Goal: Information Seeking & Learning: Check status

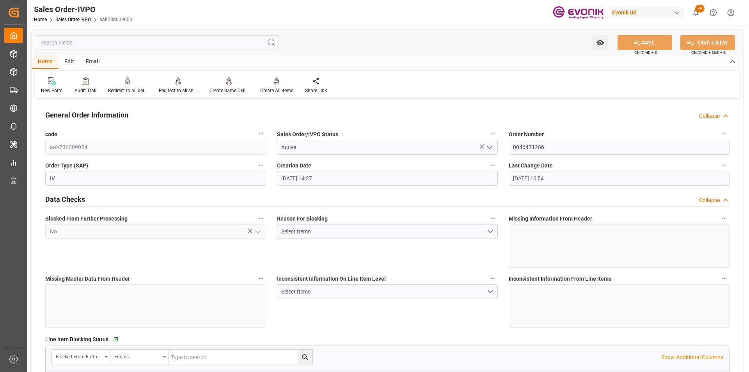
scroll to position [936, 0]
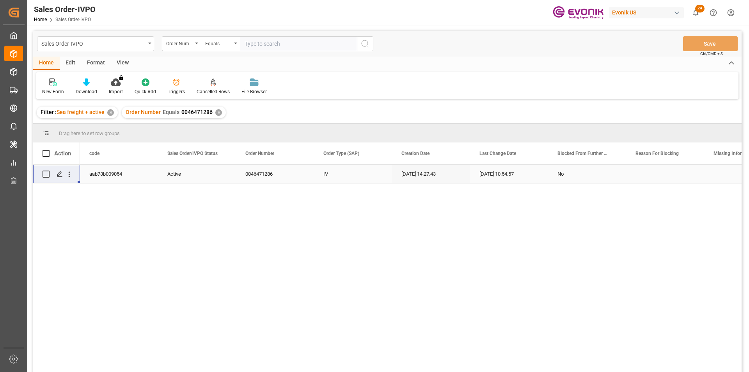
click at [215, 112] on div "✕" at bounding box center [218, 112] width 7 height 7
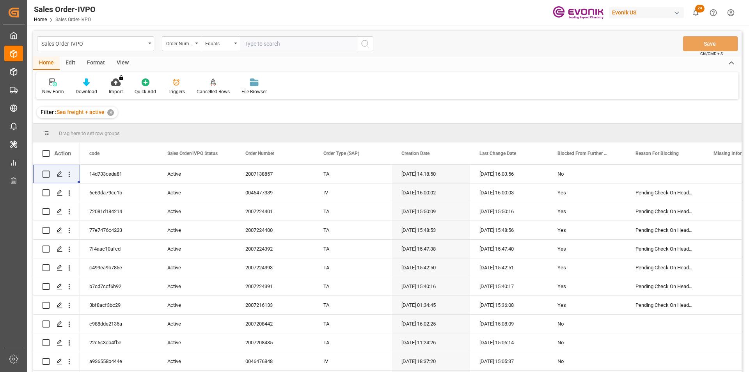
click at [267, 43] on input "text" at bounding box center [298, 43] width 117 height 15
paste input "0046434334"
type input "0046434334"
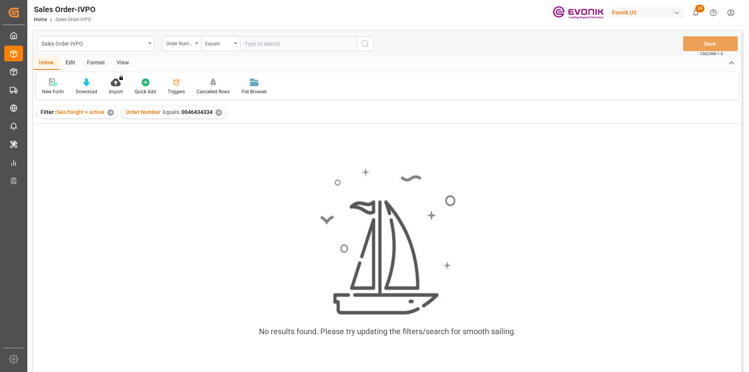
click at [112, 113] on div "✕" at bounding box center [110, 112] width 7 height 7
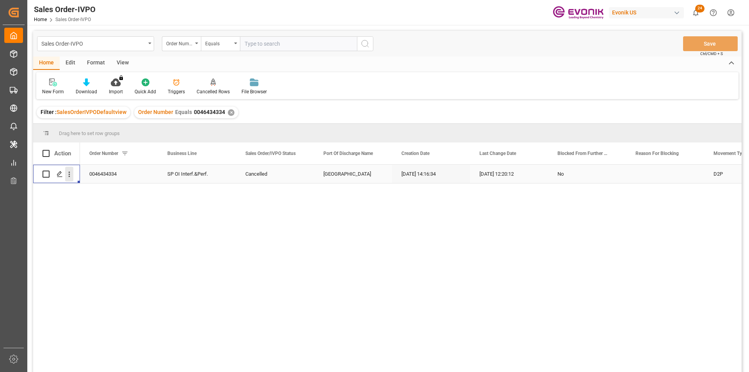
click at [72, 174] on icon "open menu" at bounding box center [69, 174] width 8 height 8
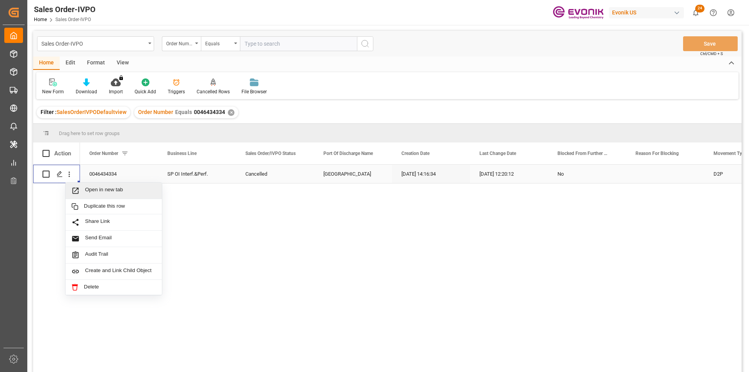
click at [124, 189] on span "Open in new tab" at bounding box center [120, 190] width 71 height 8
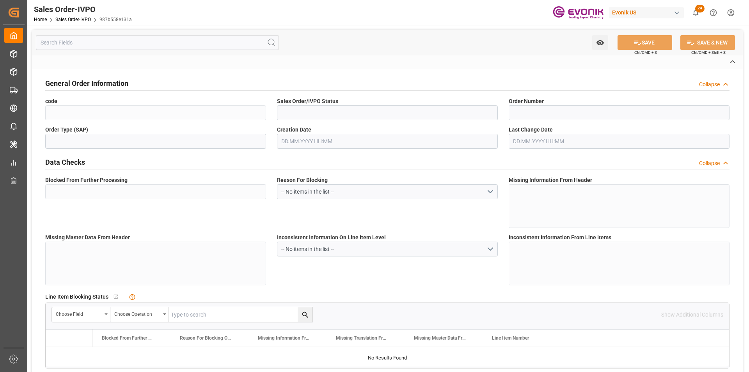
type input "987b558e131a"
type input "Cancelled"
type input "0046434334"
type input "IV"
type input "No"
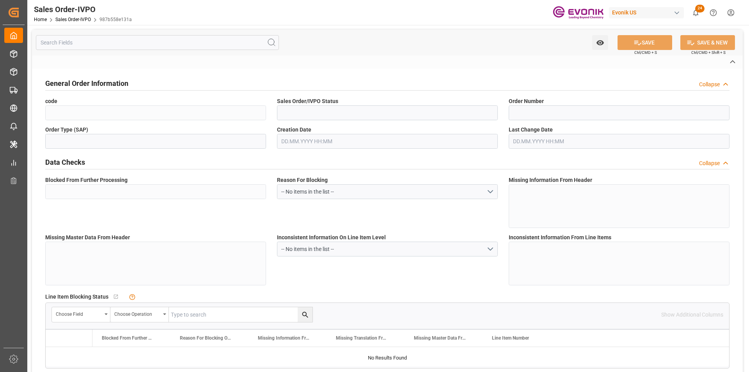
type input "D2P"
type input "45"
type input "FCL"
type input "0024"
type input "20TANK"
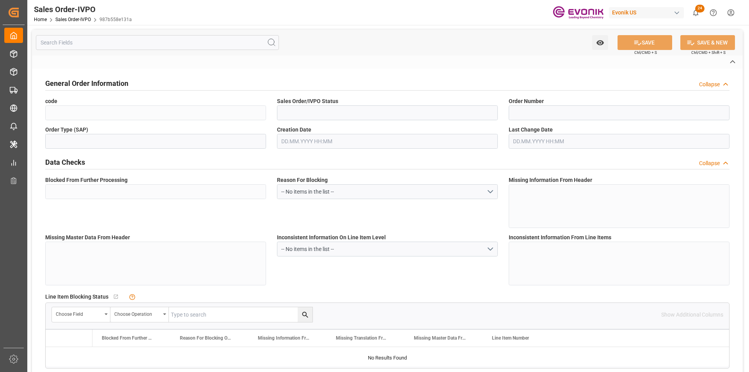
type textarea "Operator's Own Tank"
type input "0046434334"
type input "OI"
type input "SP OI Interf.&Perf."
type input "Specialty Additives"
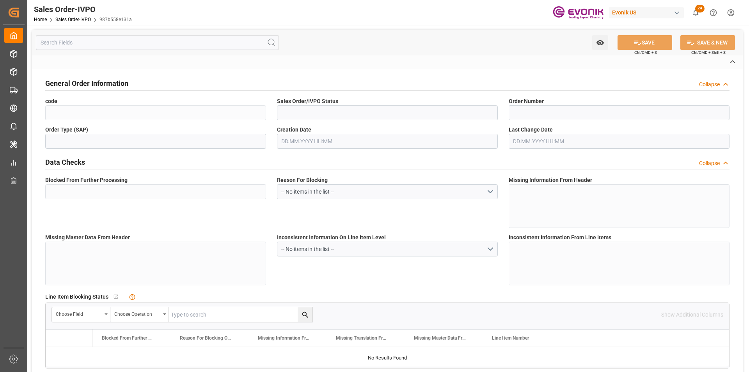
type input "CIF"
type input "Antwerp"
type input "zoll-essen@evonik.com"
type textarea "Not required"
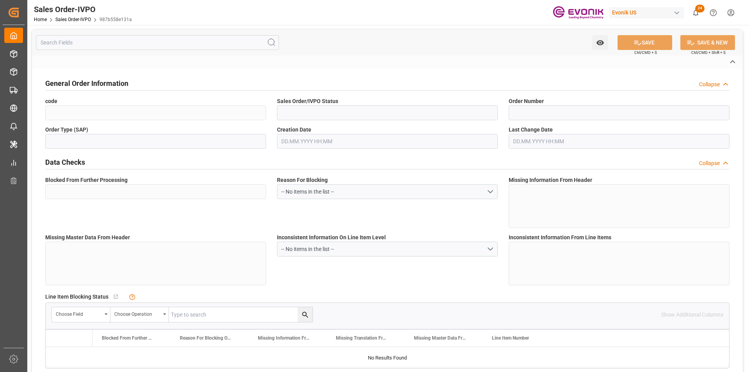
type textarea ""RESELLER""
type textarea "SEND TELEX"
type input "BE"
type input "Done"
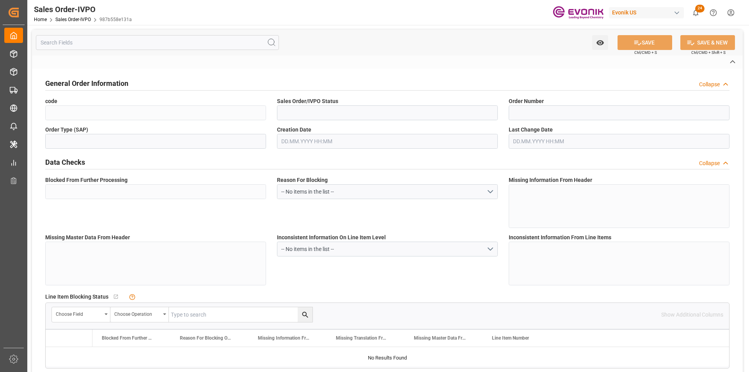
type input "20TANK"
type input "Done"
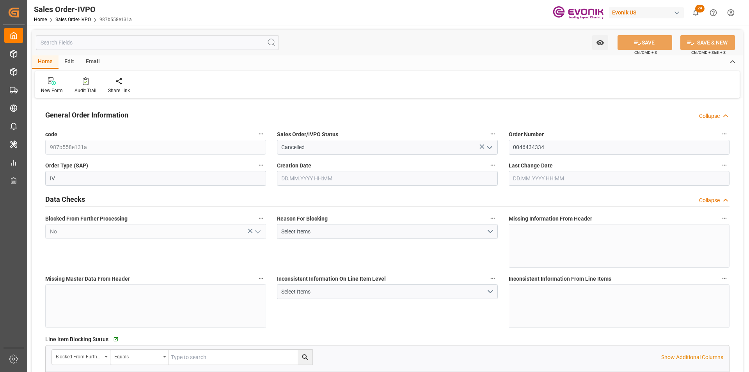
type input "BEANR"
type input "0"
type input "1"
type input "2"
type input "0"
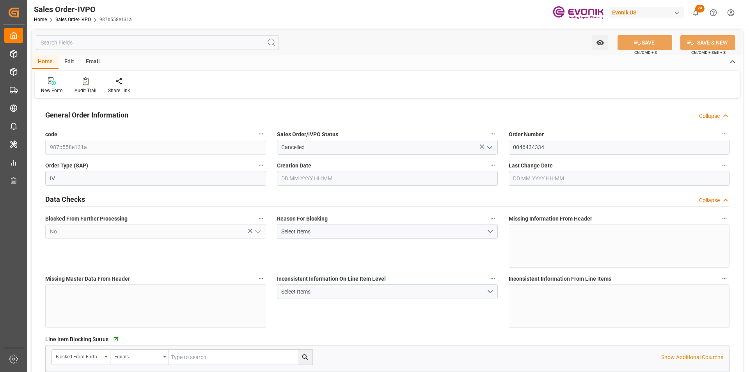
type input "0"
type input "17000"
type input "30"
type input "22.01.2025 14:16"
type input "13.10.2025 12:20"
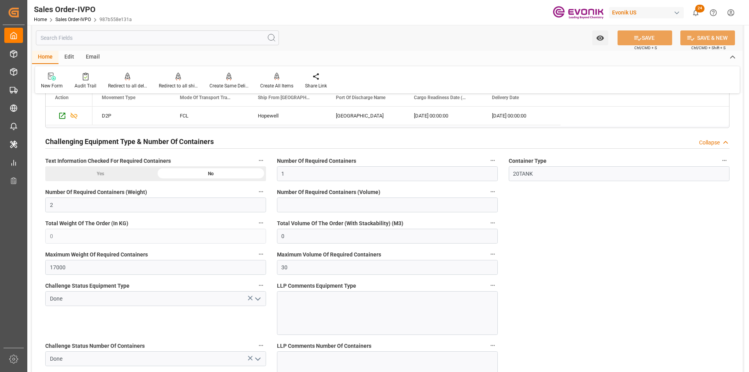
scroll to position [1563, 0]
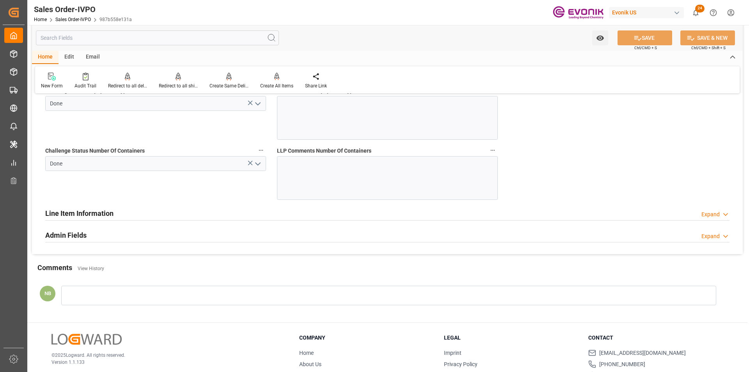
drag, startPoint x: 708, startPoint y: 214, endPoint x: 644, endPoint y: 214, distance: 63.9
click at [708, 214] on div "Expand" at bounding box center [710, 214] width 18 height 8
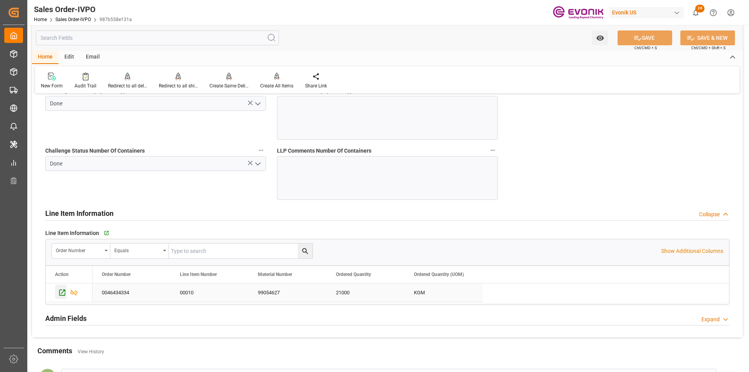
click at [58, 292] on icon "Press SPACE to select this row." at bounding box center [62, 292] width 8 height 8
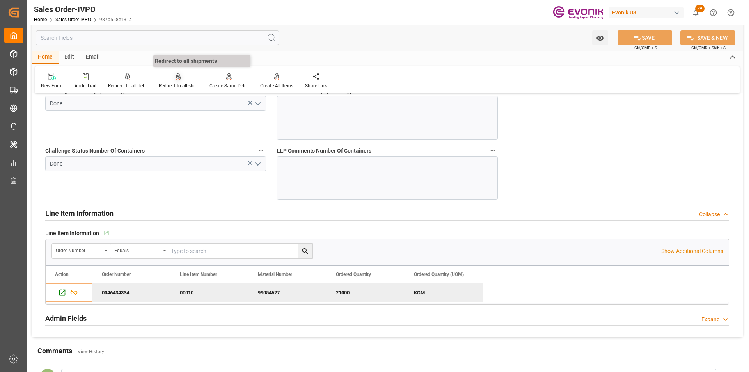
click at [183, 84] on div "Redirect to all shipments" at bounding box center [178, 85] width 39 height 7
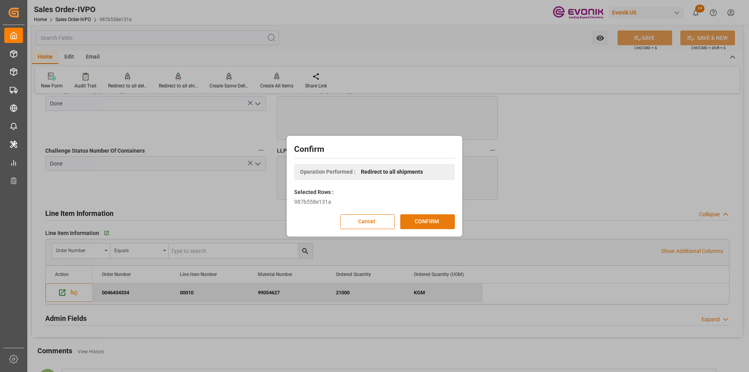
click at [431, 218] on button "CONFIRM" at bounding box center [427, 221] width 55 height 15
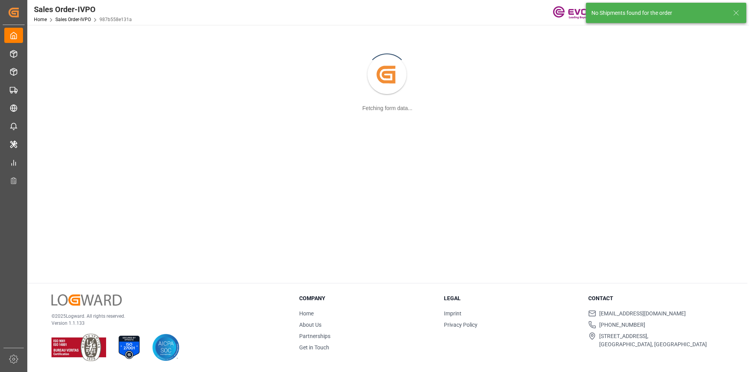
scroll to position [85, 0]
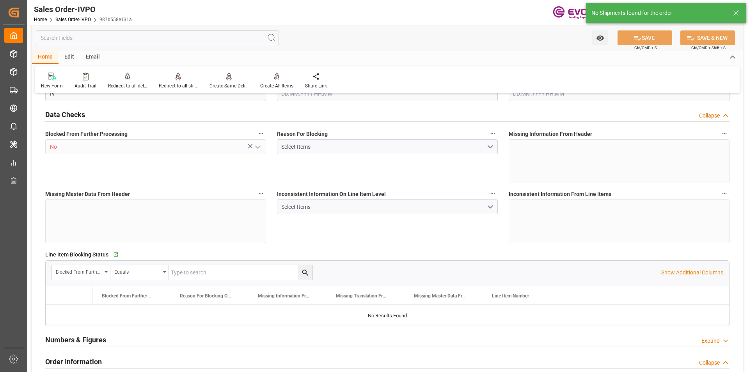
type input "BEANR"
type input "0"
type input "1"
type input "2"
type input "0"
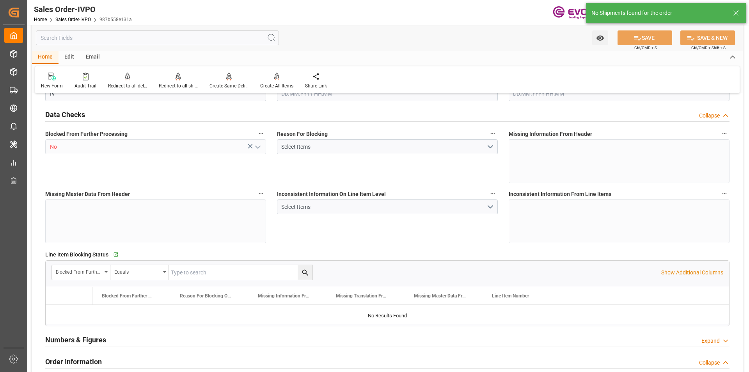
type input "0"
type input "17000"
type input "30"
type input "22.01.2025 14:16"
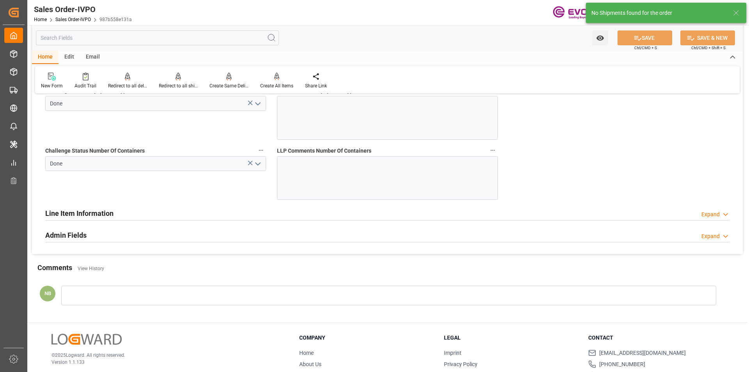
click at [304, 164] on div at bounding box center [387, 178] width 221 height 44
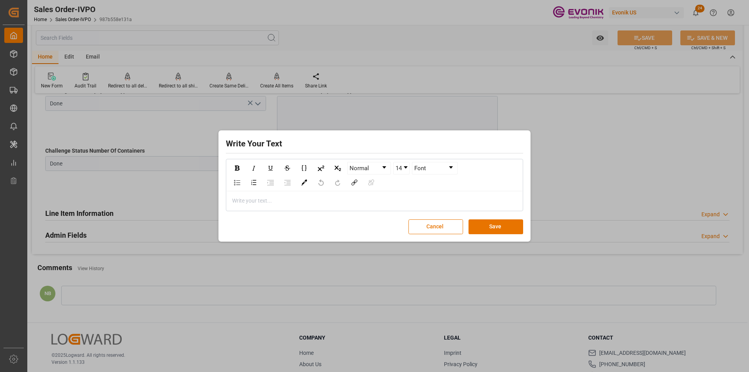
click at [282, 198] on div "rdw-editor" at bounding box center [374, 200] width 284 height 8
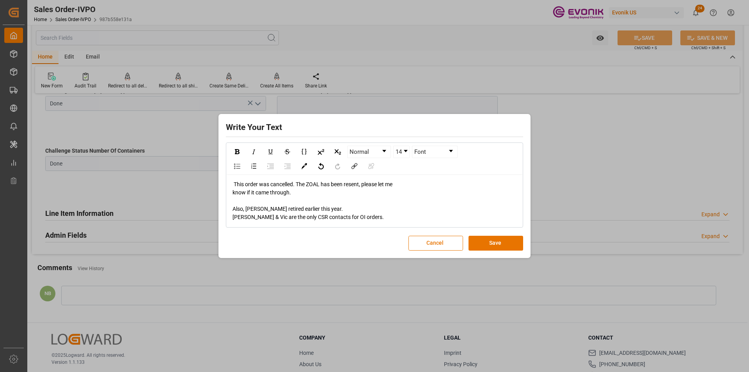
click at [377, 216] on div "Tammy & Vic are the only CSR contacts for OI orders." at bounding box center [374, 217] width 284 height 8
drag, startPoint x: 366, startPoint y: 217, endPoint x: 216, endPoint y: 206, distance: 150.9
click at [216, 206] on div "Write Your Text Normal 14 Font This order was cancelled. The ZOAL has been rese…" at bounding box center [374, 186] width 749 height 372
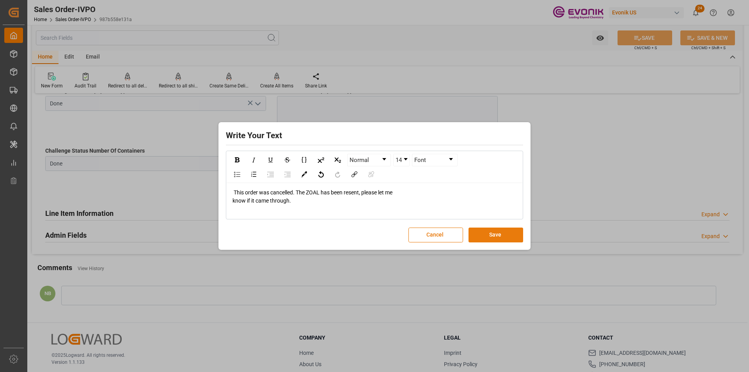
click at [501, 234] on button "Save" at bounding box center [495, 234] width 55 height 15
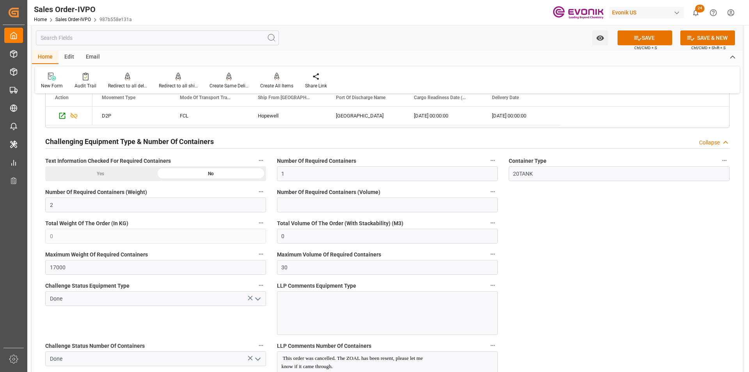
scroll to position [1446, 0]
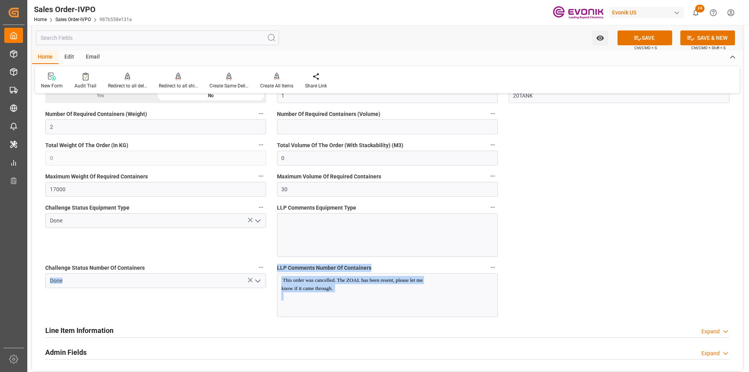
drag, startPoint x: 349, startPoint y: 293, endPoint x: 253, endPoint y: 267, distance: 99.5
click at [320, 296] on p at bounding box center [383, 296] width 205 height 8
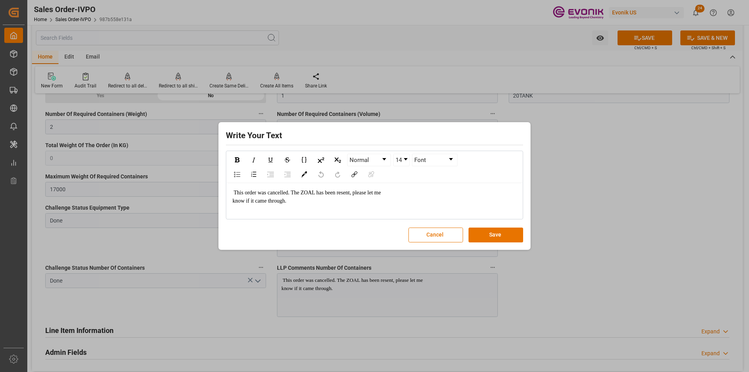
drag, startPoint x: 338, startPoint y: 291, endPoint x: 327, endPoint y: 289, distance: 10.3
click at [327, 289] on div "Write Your Text Normal 14 Font This order was cancelled. The ZOAL has been rese…" at bounding box center [374, 186] width 749 height 372
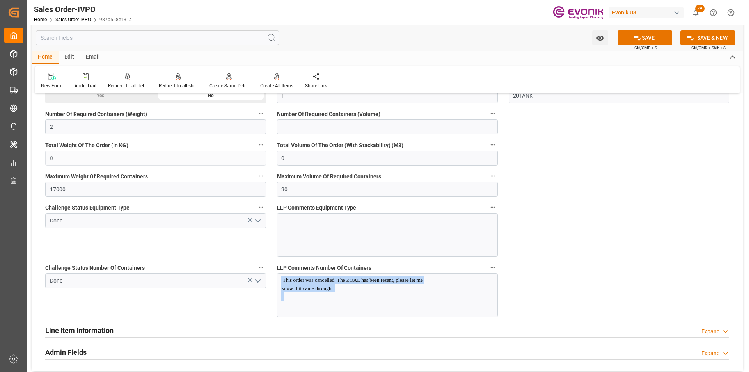
drag, startPoint x: 345, startPoint y: 292, endPoint x: 273, endPoint y: 279, distance: 72.5
click at [273, 279] on div "LLP Comments Number Of Containers This order was cancelled. The ZOAL has been r…" at bounding box center [387, 289] width 232 height 60
click at [372, 295] on p at bounding box center [383, 296] width 205 height 8
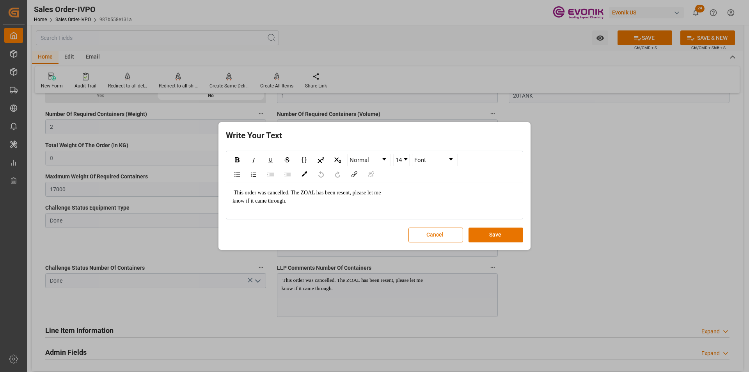
click at [412, 223] on div "Write Your Text Normal 14 Font This order was cancelled. The ZOAL has been rese…" at bounding box center [374, 186] width 308 height 124
drag, startPoint x: 366, startPoint y: 211, endPoint x: 337, endPoint y: 207, distance: 30.0
click at [354, 209] on div "rdw-editor" at bounding box center [374, 209] width 284 height 8
drag, startPoint x: 291, startPoint y: 198, endPoint x: 183, endPoint y: 180, distance: 109.8
click at [183, 180] on div "Write Your Text Normal 14 Font This order was cancelled. The ZOAL has been rese…" at bounding box center [374, 186] width 749 height 372
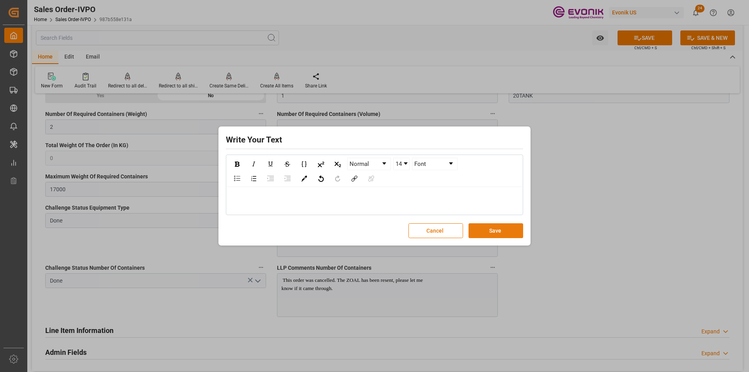
click at [486, 224] on button "Save" at bounding box center [495, 230] width 55 height 15
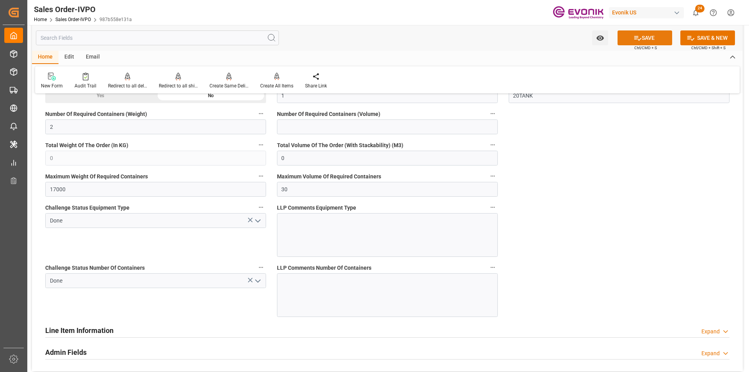
click at [637, 34] on icon at bounding box center [637, 38] width 8 height 8
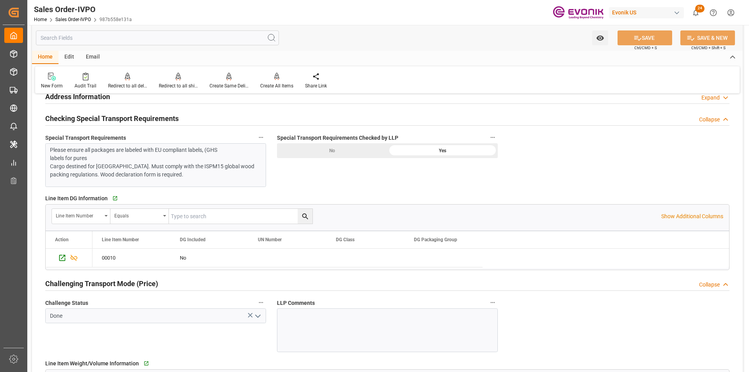
scroll to position [936, 0]
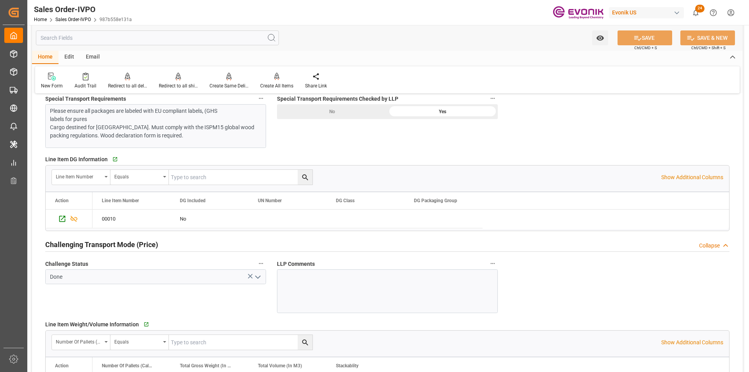
click at [307, 291] on div at bounding box center [387, 291] width 221 height 44
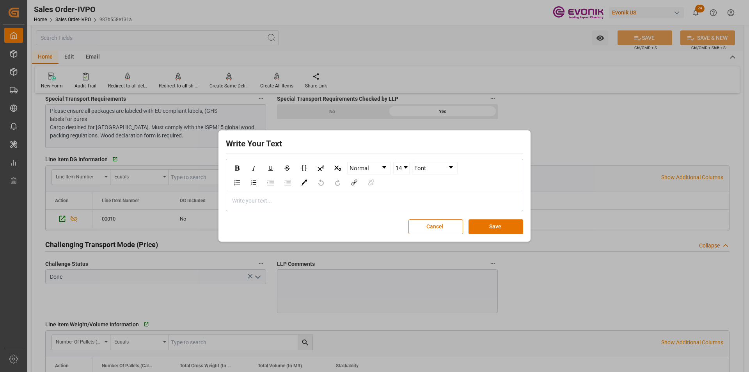
click at [333, 202] on div "rdw-editor" at bounding box center [374, 200] width 284 height 8
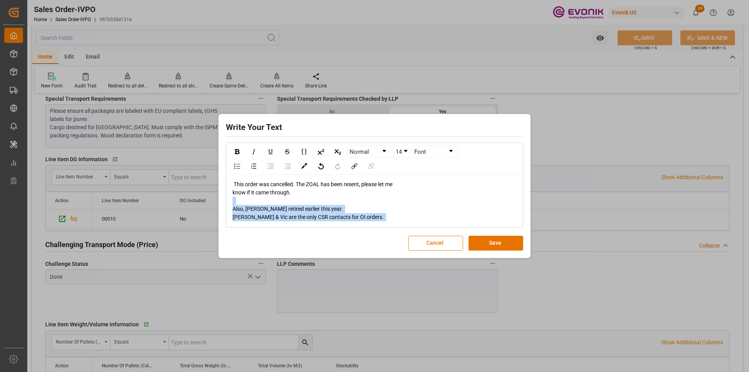
drag, startPoint x: 352, startPoint y: 215, endPoint x: 224, endPoint y: 202, distance: 128.1
click at [224, 202] on div "Write Your Text Normal 14 Font This order was cancelled. The ZOAL has been rese…" at bounding box center [374, 186] width 308 height 140
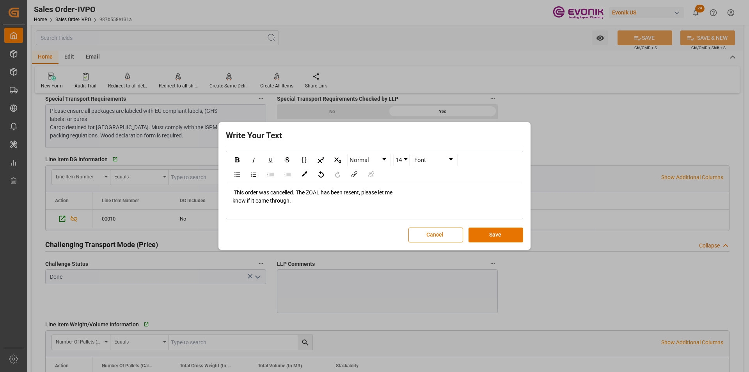
click at [490, 234] on button "Save" at bounding box center [495, 234] width 55 height 15
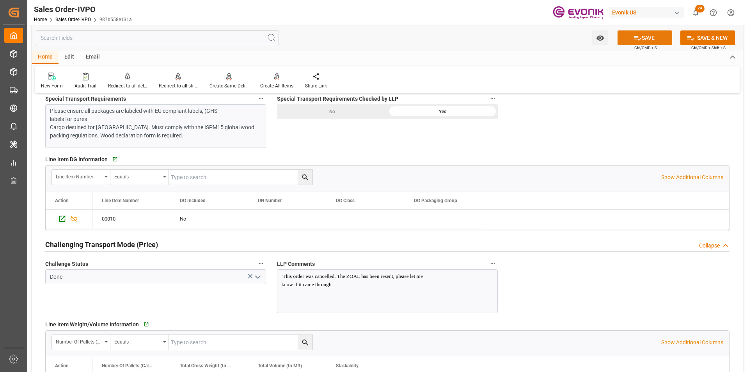
click at [645, 35] on button "SAVE" at bounding box center [644, 37] width 55 height 15
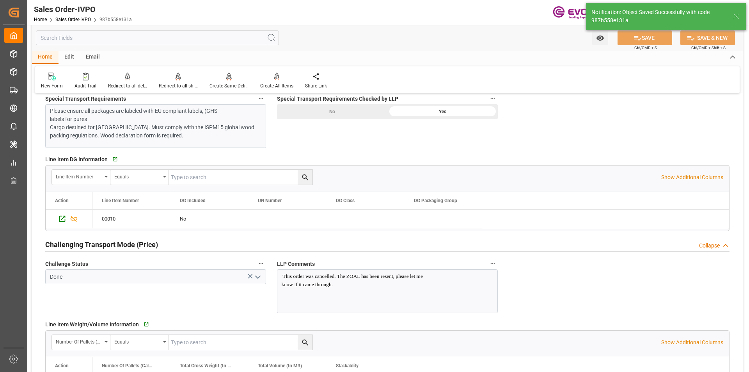
type input "14.10.2025 16:13"
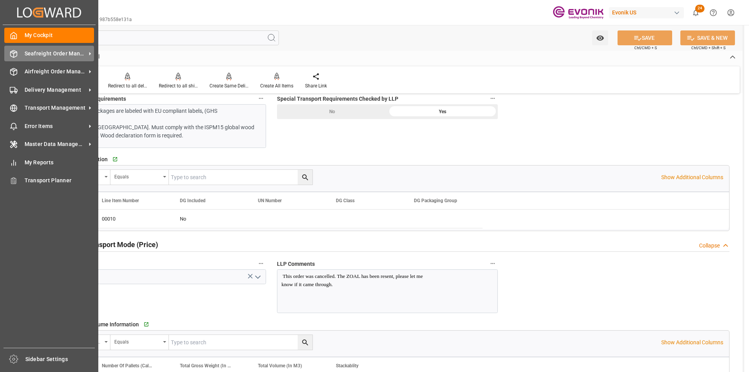
click at [53, 50] on span "Seafreight Order Management" at bounding box center [56, 54] width 62 height 8
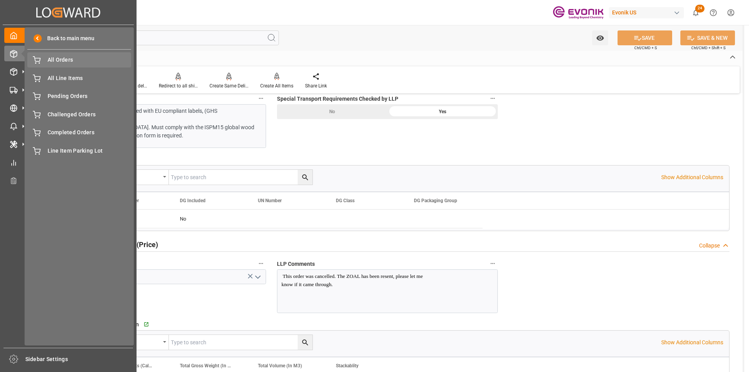
click at [75, 59] on span "All Orders" at bounding box center [90, 60] width 84 height 8
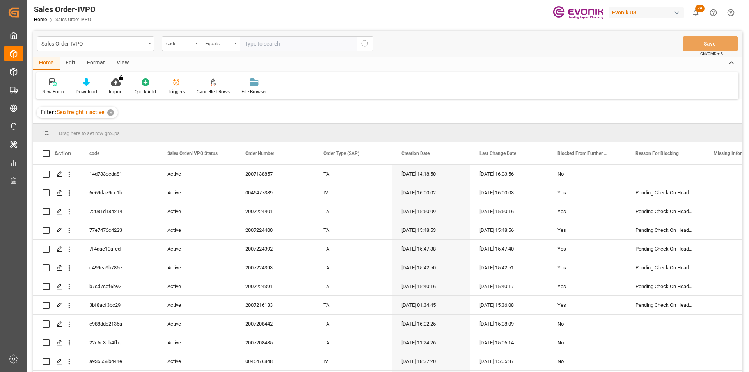
click at [185, 47] on div "code" at bounding box center [181, 43] width 39 height 15
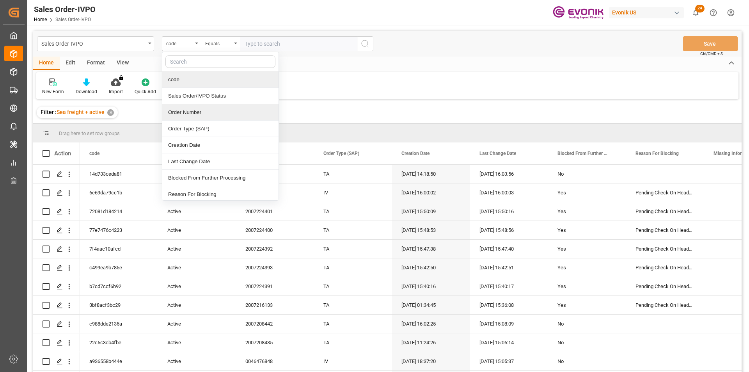
click at [189, 113] on div "Order Number" at bounding box center [220, 112] width 116 height 16
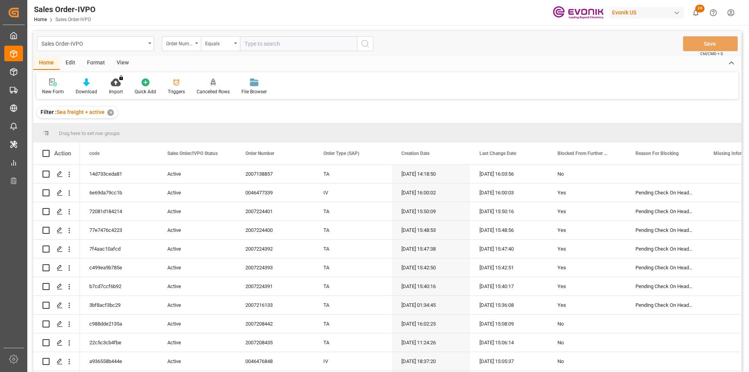
click at [279, 40] on input "text" at bounding box center [298, 43] width 117 height 15
paste input "2007213567"
type input "2007213567"
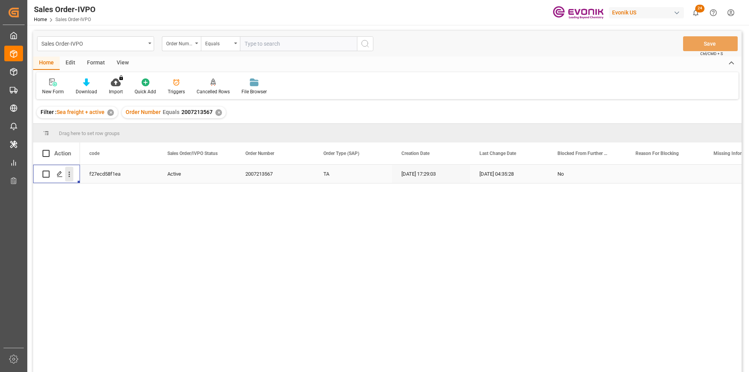
click at [69, 173] on icon "open menu" at bounding box center [69, 174] width 8 height 8
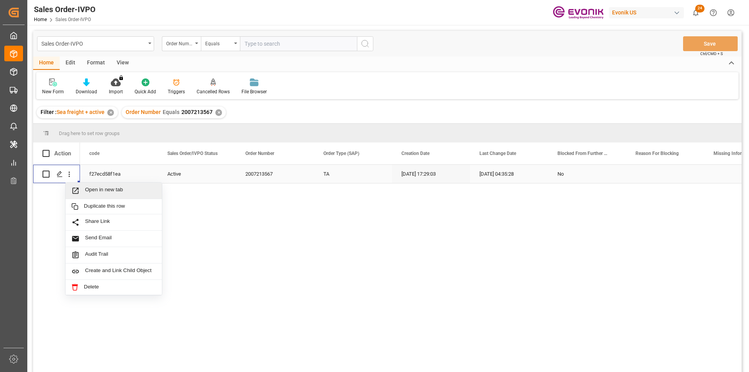
click at [97, 193] on span "Open in new tab" at bounding box center [120, 190] width 71 height 8
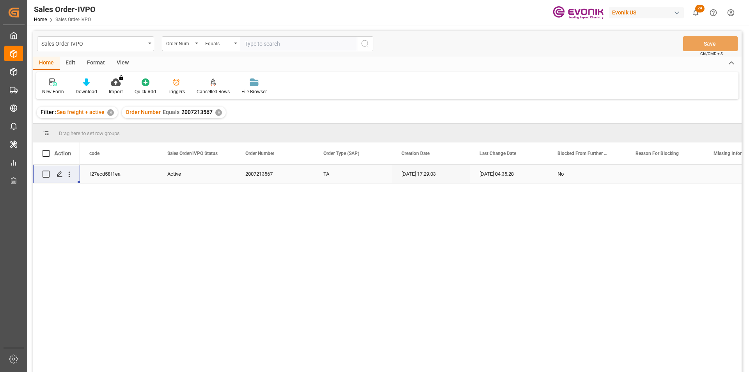
click at [258, 42] on input "text" at bounding box center [298, 43] width 117 height 15
click at [216, 112] on div "✕" at bounding box center [218, 112] width 7 height 7
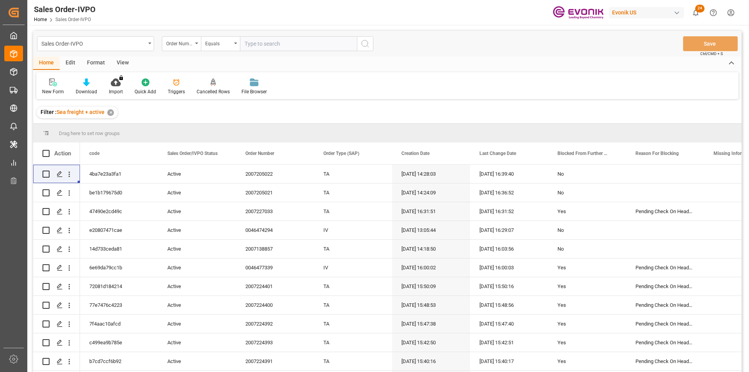
click at [265, 45] on input "text" at bounding box center [298, 43] width 117 height 15
paste input "0046470425"
type input "0046470425"
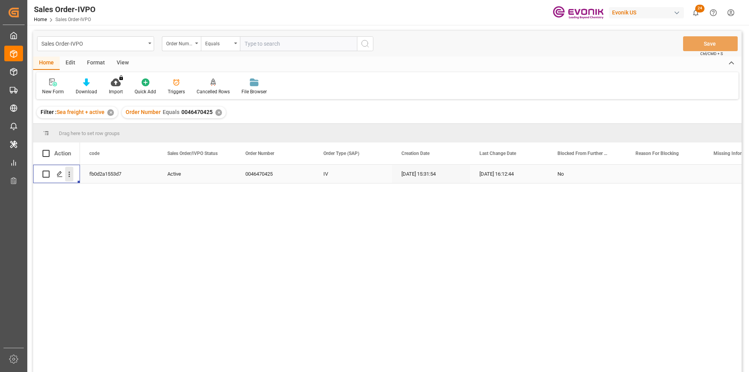
click at [69, 174] on icon "open menu" at bounding box center [70, 174] width 2 height 5
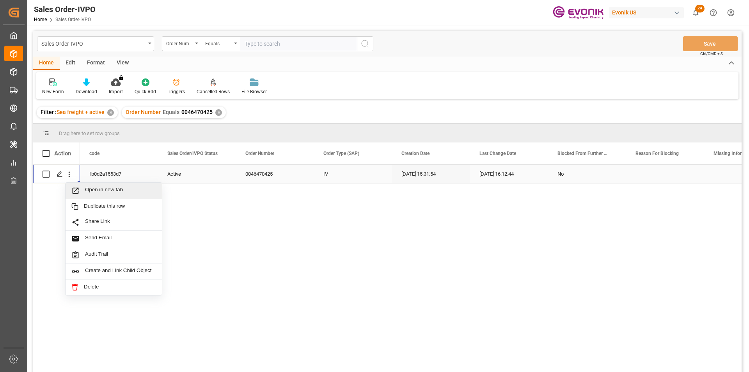
click at [102, 189] on span "Open in new tab" at bounding box center [120, 190] width 71 height 8
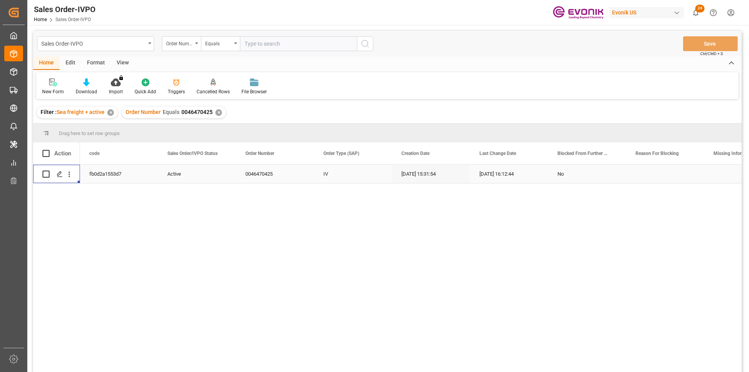
click at [216, 112] on div "✕" at bounding box center [218, 112] width 7 height 7
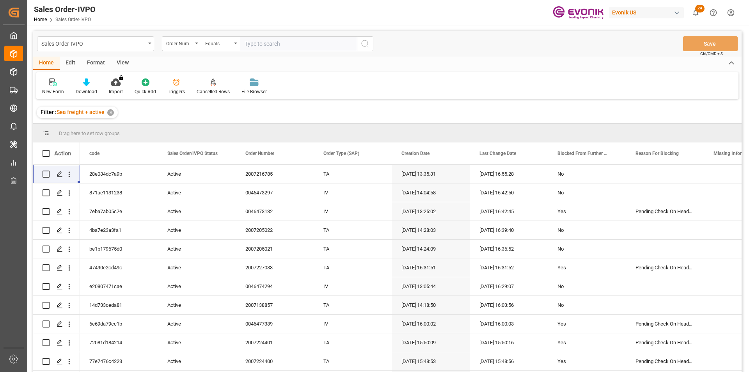
click at [259, 41] on input "text" at bounding box center [298, 43] width 117 height 15
paste input "0046473696"
type input "0046473696"
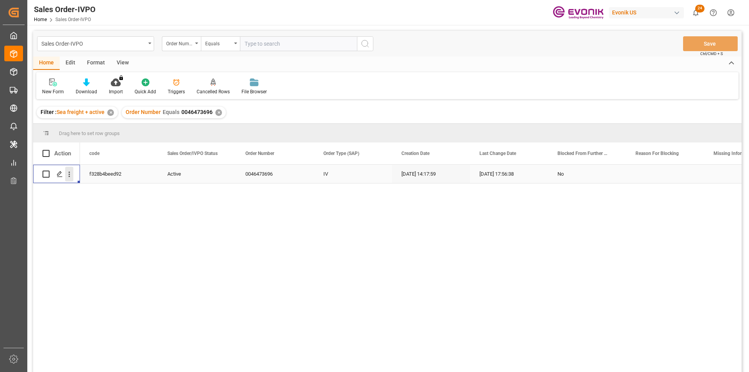
click at [69, 173] on icon "open menu" at bounding box center [69, 174] width 8 height 8
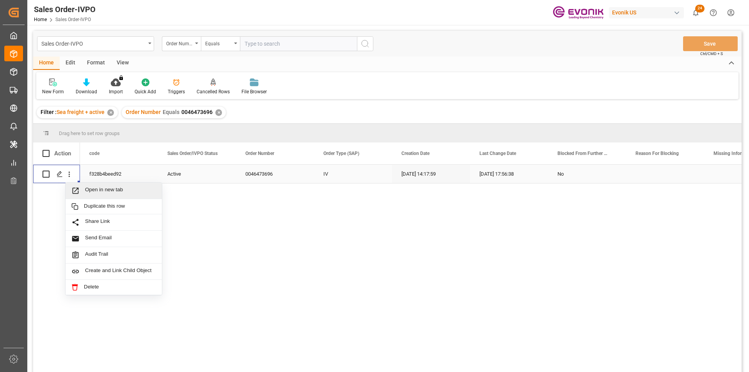
click at [124, 188] on span "Open in new tab" at bounding box center [120, 190] width 71 height 8
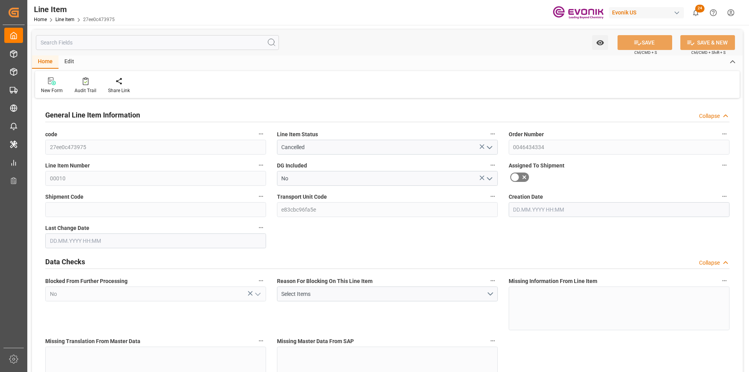
type input "0"
type input "21000"
type input "0"
type input "21000"
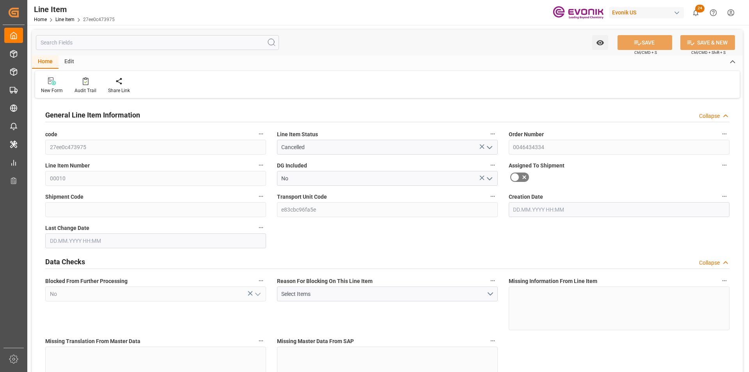
type input "57044.06"
type input "21000"
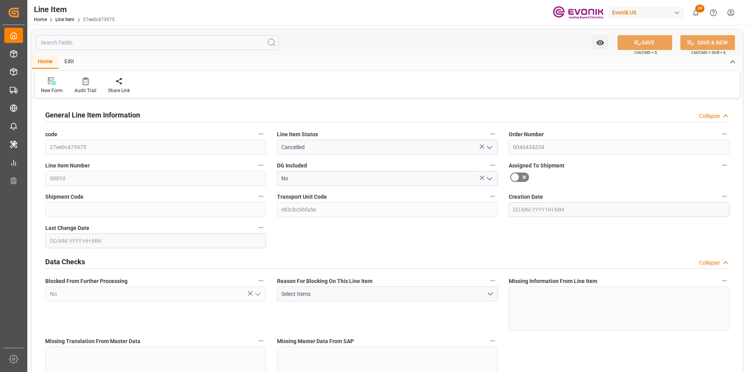
type input "21000"
type input "0"
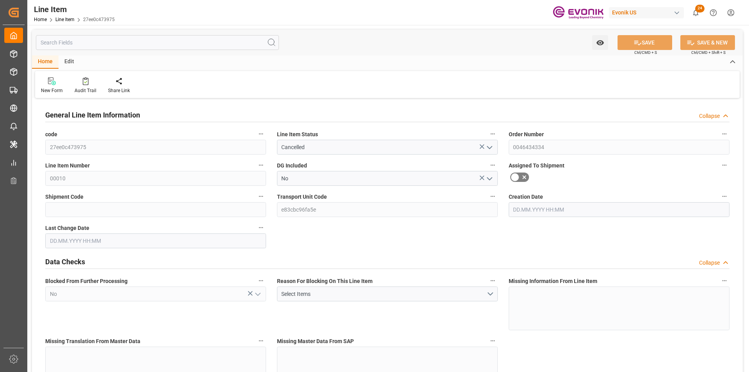
type input "0"
type input "22.01.2025 14:16"
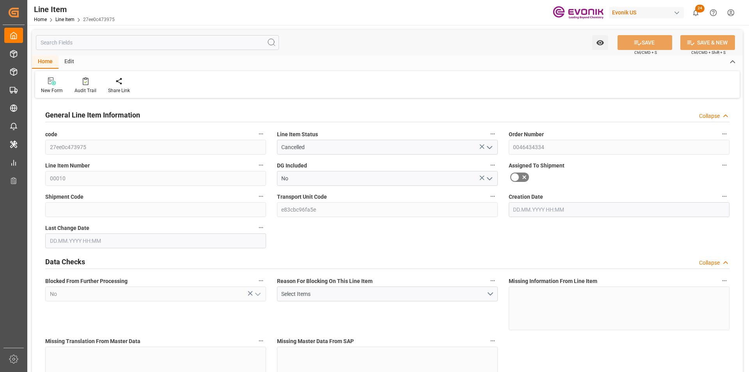
type input "13.10.2025 12:20"
type input "01.03.2025"
type input "05.02.2025"
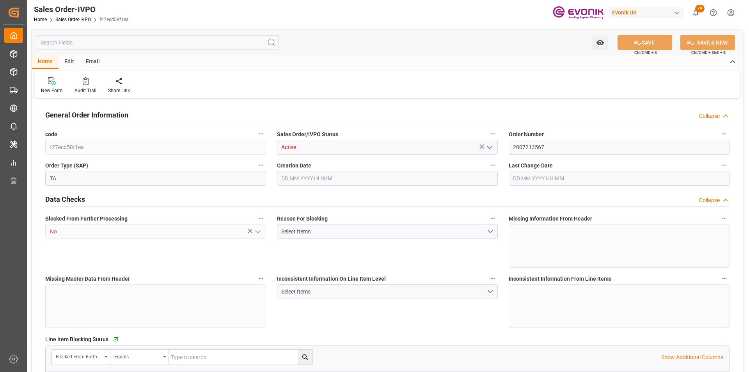
type input "JPNGO"
type input "0"
type input "1"
type input "1290"
type input "[DATE] 17:29"
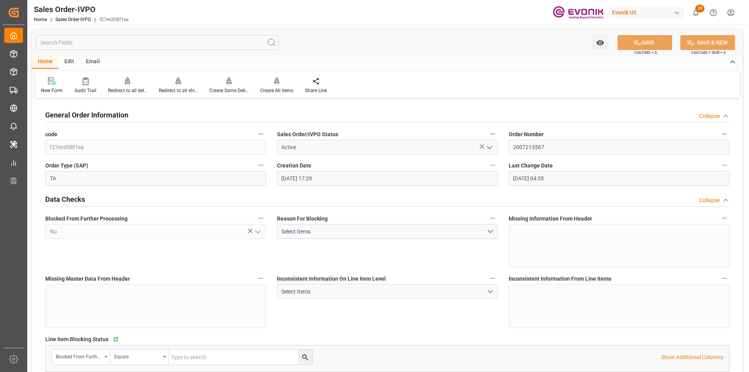
type input "[DATE] 04:35"
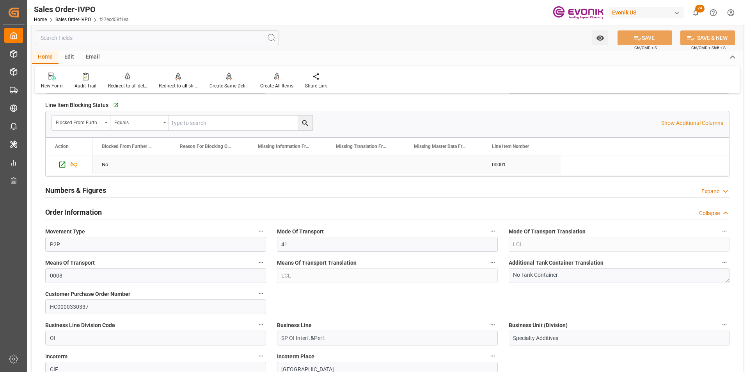
scroll to position [156, 0]
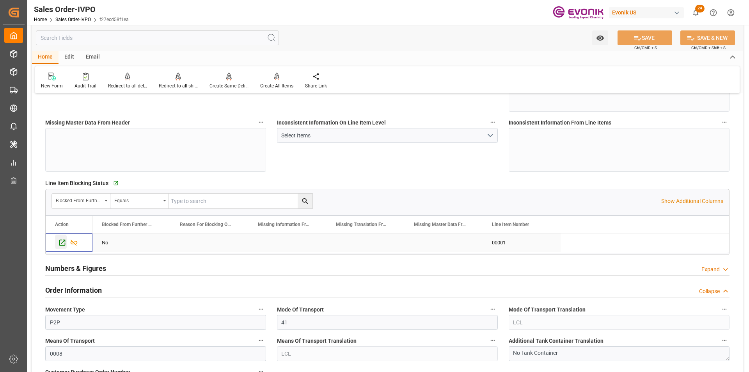
click at [61, 242] on icon "Press SPACE to select this row." at bounding box center [62, 242] width 8 height 8
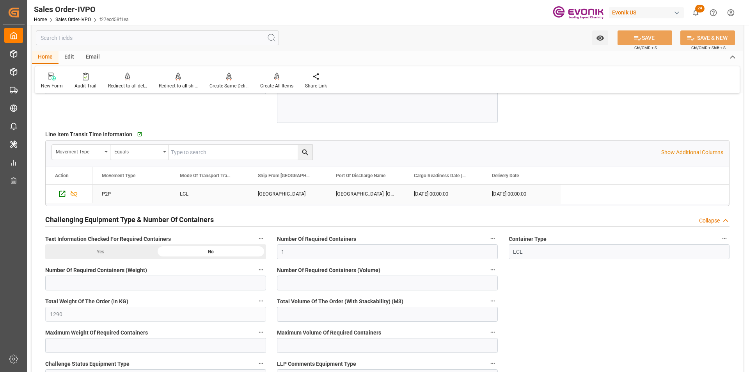
scroll to position [1212, 0]
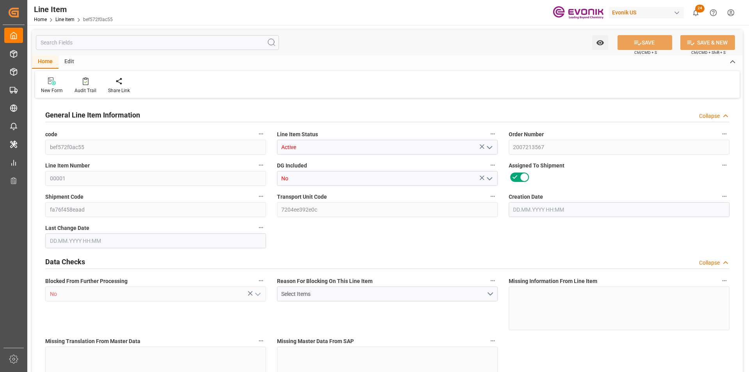
type input "3"
type input "1215"
type input "1080"
type input "5.7181"
type input "54"
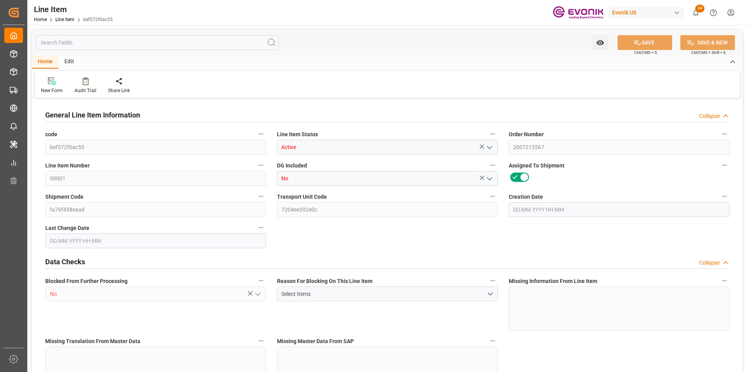
type input "2786400"
type input "54"
type input "1080"
type input "1215"
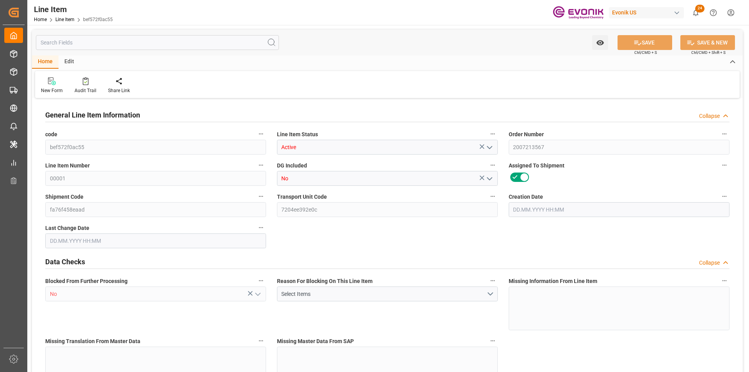
type input "1290"
type input "1080"
type input "5.7181"
type input "5718.114"
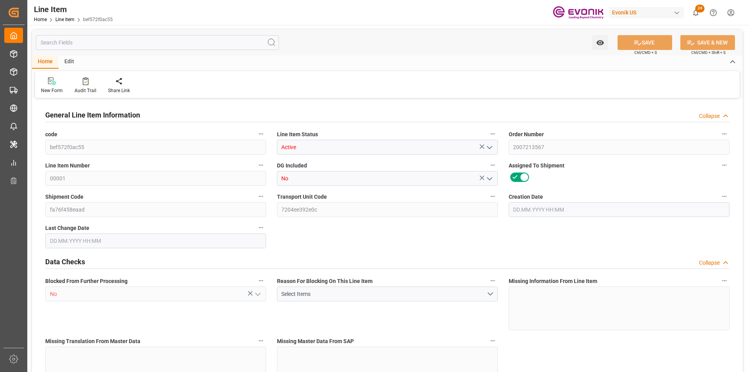
type input "0"
type input "10.10.2025 17:29"
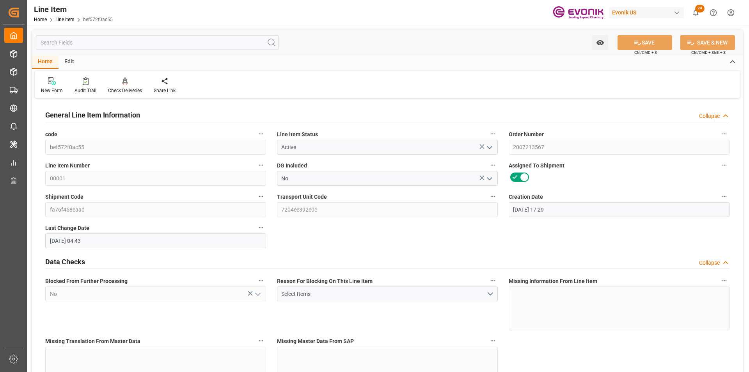
type input "13.10.2025 04:43"
type input "18.12.2025"
type input "17.10.2025"
type input "10.10.2025"
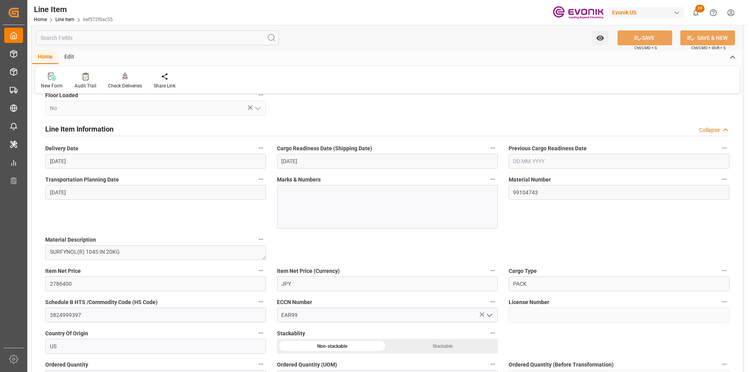
scroll to position [507, 0]
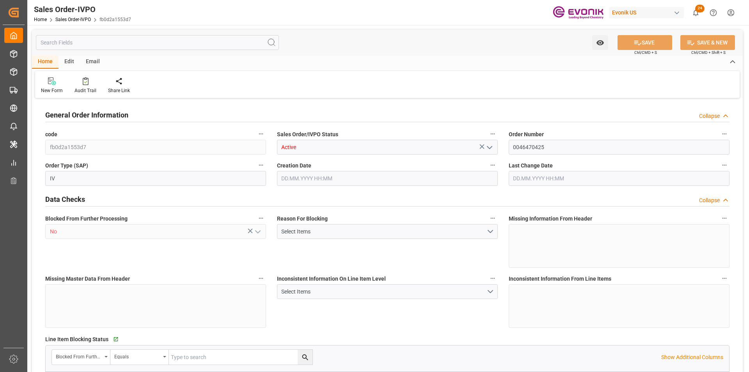
type input "KRPUS"
type input "0"
type input "1"
type input "808.544"
type input "27.08.2025 15:31"
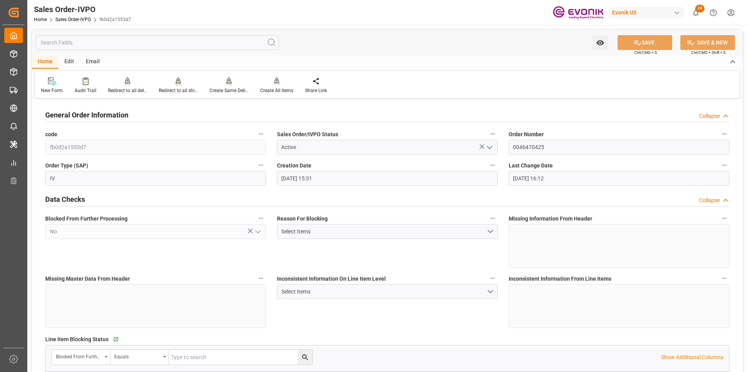
type input "11.09.2025 16:12"
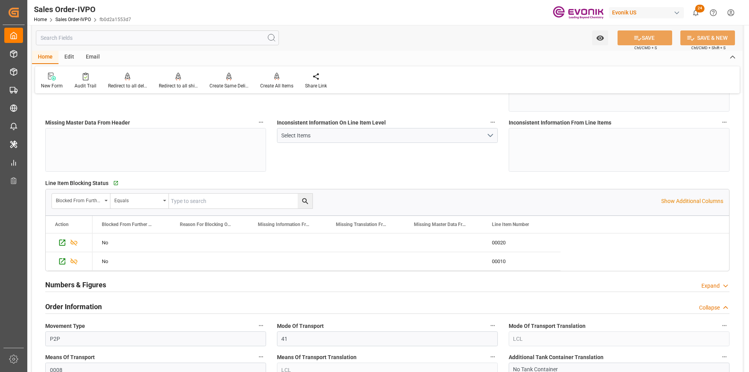
scroll to position [195, 0]
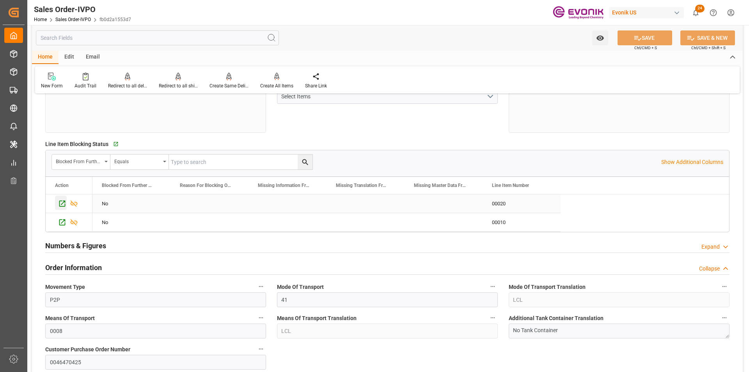
click at [60, 205] on icon "Press SPACE to select this row." at bounding box center [62, 203] width 8 height 8
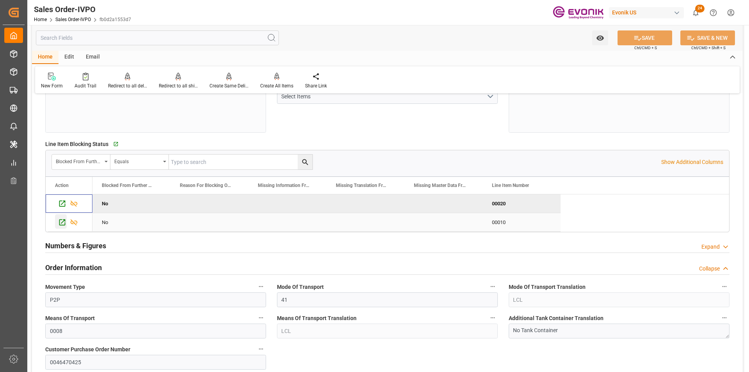
click at [61, 224] on icon "Press SPACE to select this row." at bounding box center [62, 222] width 8 height 8
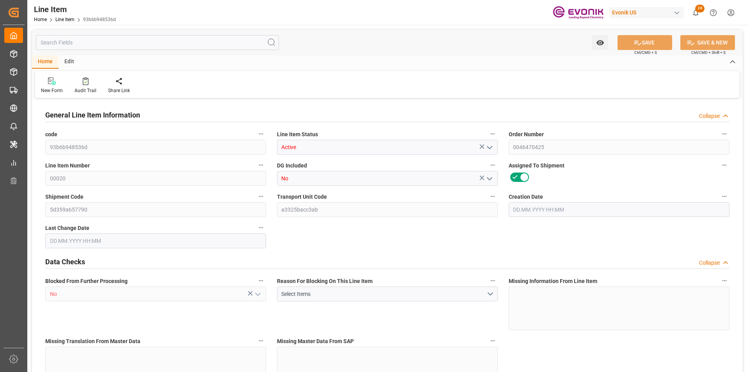
type input "2"
type input "606.408"
type input "540"
type input "2.043"
type input "12"
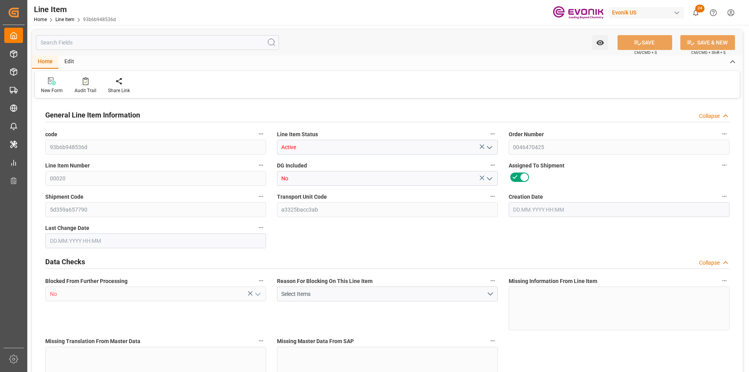
type input "3774.6"
type input "12"
type input "606.408"
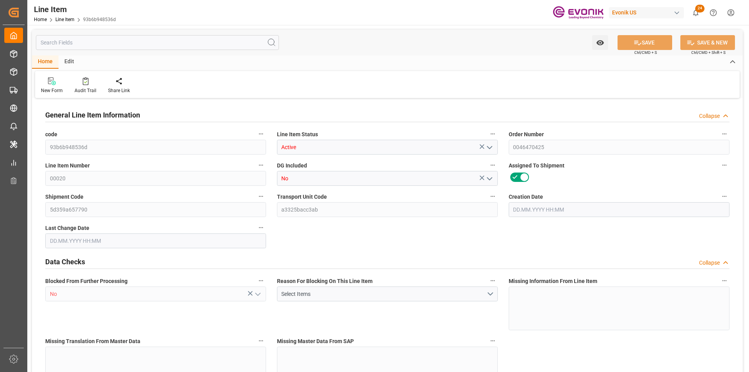
type input "646.408"
type input "540"
type input "2.043"
type input "2042.976"
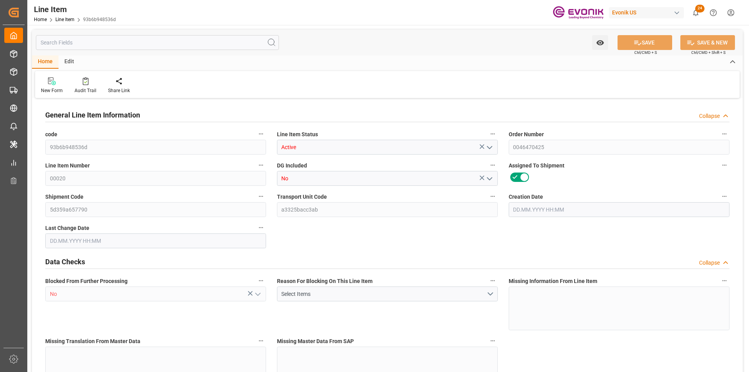
type input "12"
type input "606.408"
type input "540"
type input "2.043"
type input "27.08.2025 15:32"
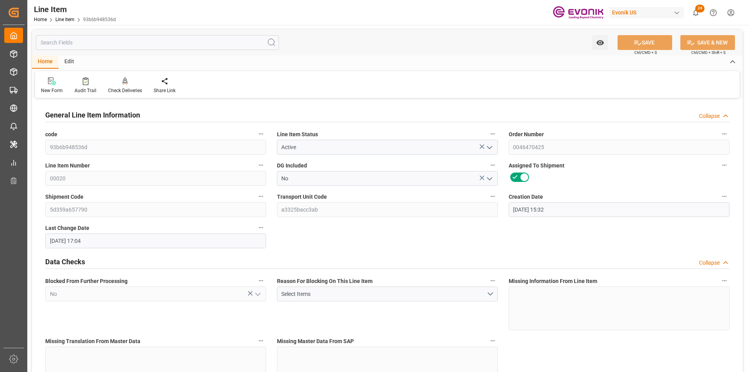
type input "15.09.2025 17:04"
type input "07.11.2025"
type input "15.09.2025"
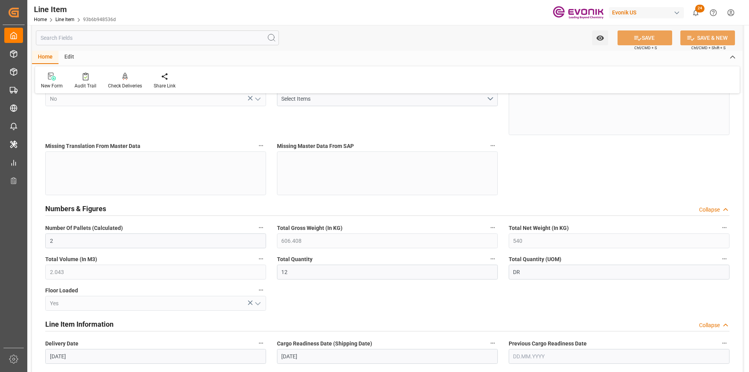
scroll to position [234, 0]
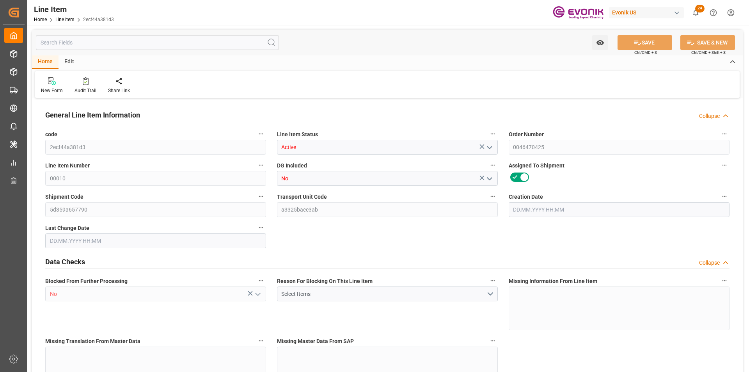
type input "1"
type input "142.136"
type input "120"
type input "1.0215"
type input "4"
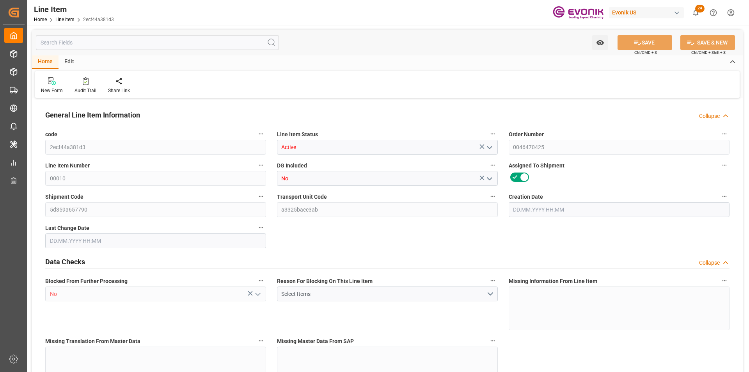
type input "806.4"
type input "4"
type input "142.136"
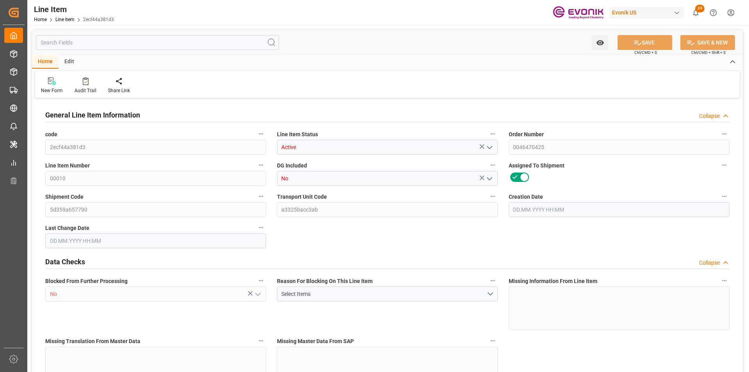
type input "162.136"
type input "120"
type input "1.0215"
type input "1021.484"
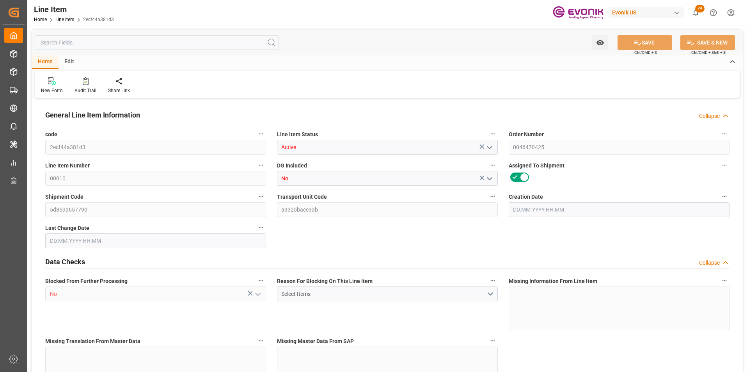
type input "4"
type input "142.136"
type input "120"
type input "1.0215"
type input "27.08.2025 15:32"
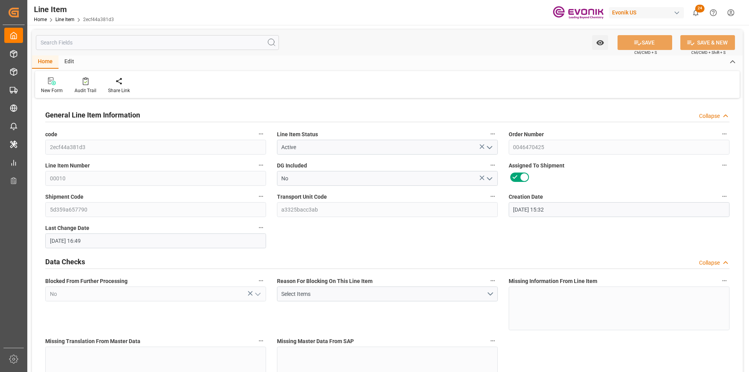
type input "15.09.2025 16:49"
type input "07.11.2025"
type input "15.09.2025"
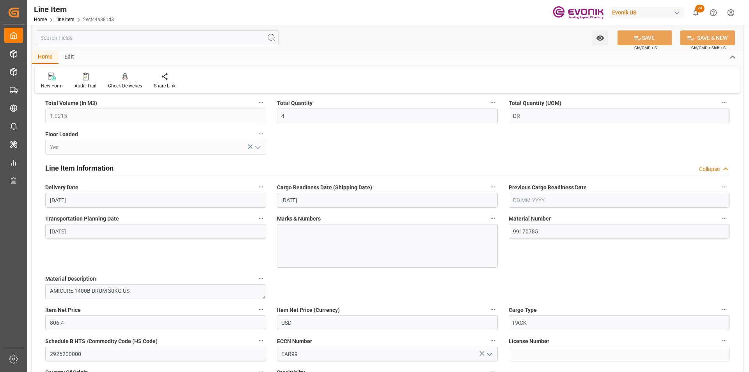
scroll to position [507, 0]
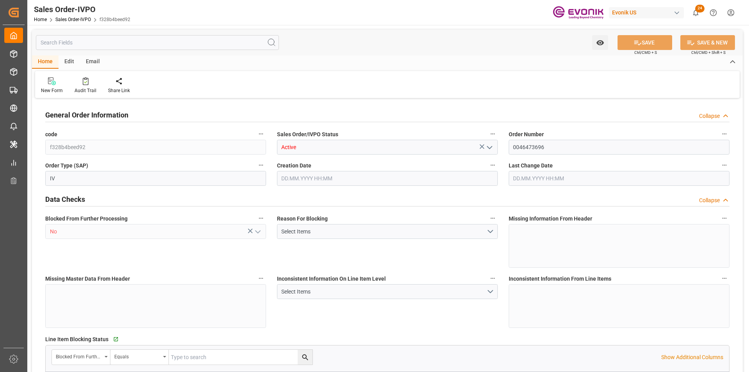
type input "BRSSZ"
type input "[EMAIL_ADDRESS] No: [PHONE_NUMBER]"
type input "0"
type input "1"
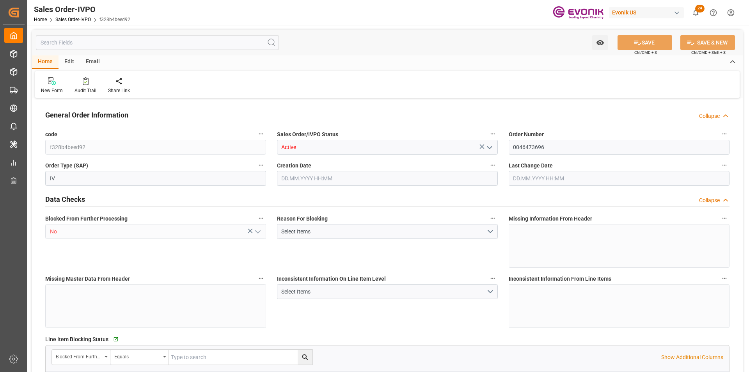
type input "1"
type input "9060.576"
type input "11.4711"
type input "17000"
type input "30"
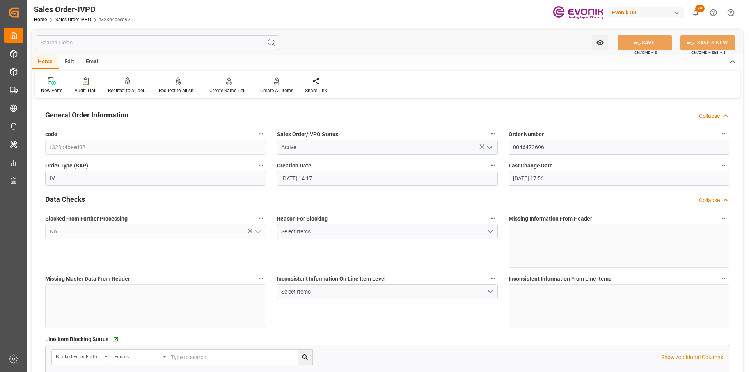
type input "[DATE] 14:17"
type input "[DATE] 17:56"
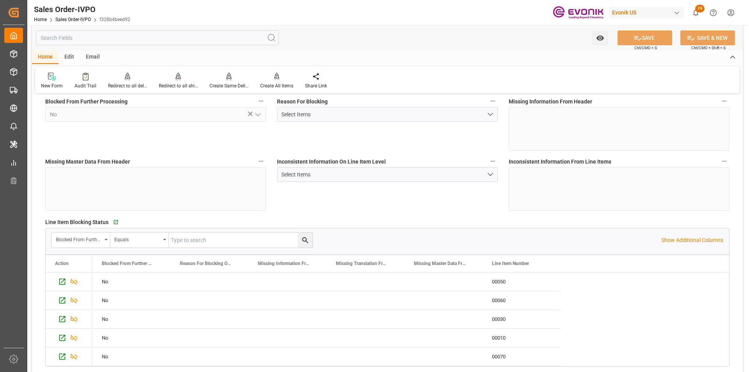
scroll to position [234, 0]
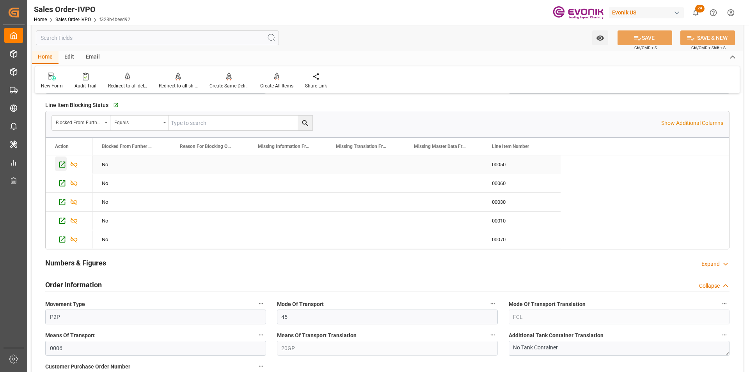
click at [63, 168] on icon "Press SPACE to select this row." at bounding box center [62, 164] width 8 height 8
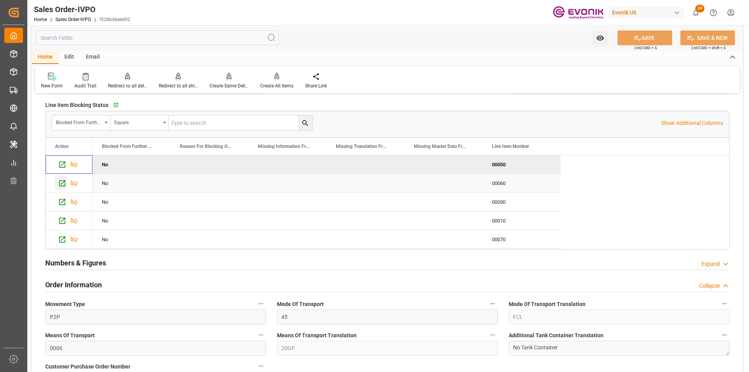
click at [64, 184] on icon "Press SPACE to select this row." at bounding box center [62, 183] width 8 height 8
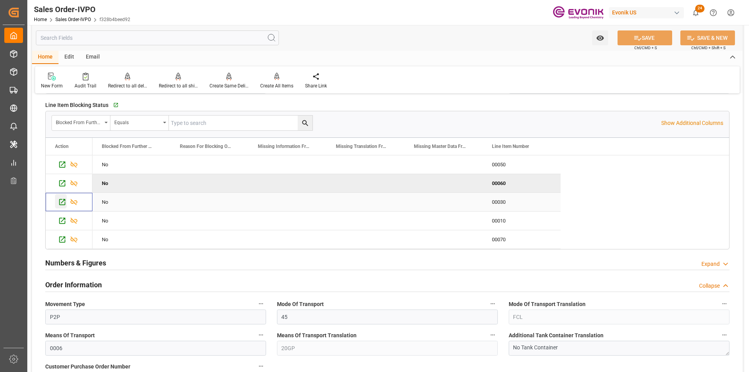
click at [63, 202] on icon "Press SPACE to select this row." at bounding box center [62, 202] width 8 height 8
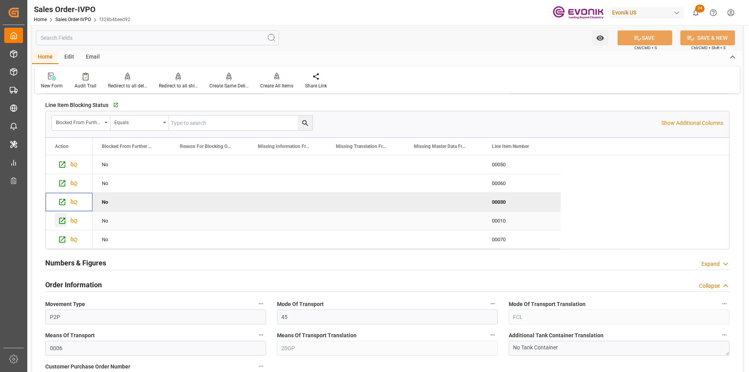
click at [60, 221] on icon "Press SPACE to select this row." at bounding box center [62, 220] width 8 height 8
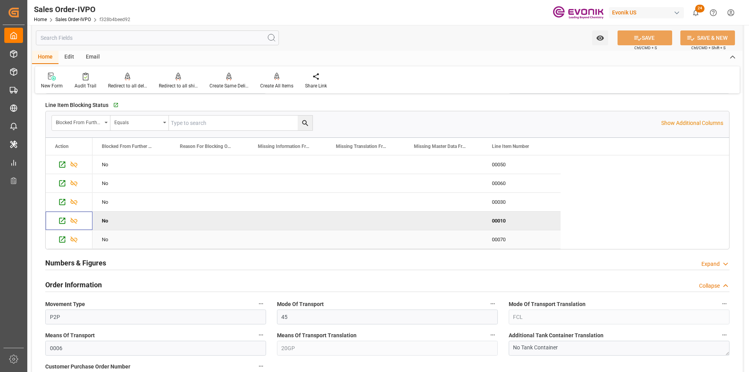
click at [62, 239] on icon "Press SPACE to select this row." at bounding box center [62, 239] width 8 height 8
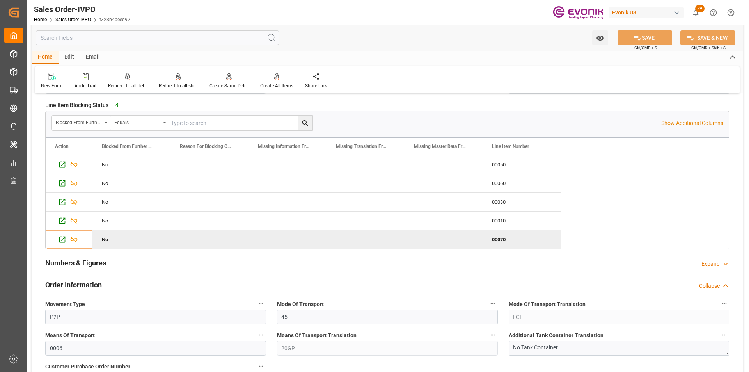
type input "livia.leone@evonik.comTelephone No: 55 19 3475-3130"
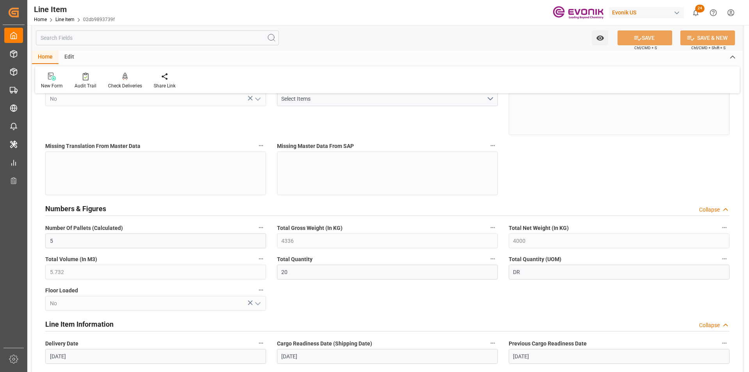
scroll to position [234, 0]
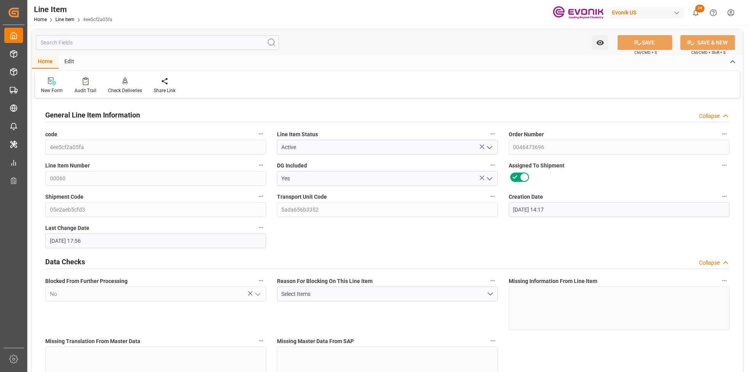
scroll to position [234, 0]
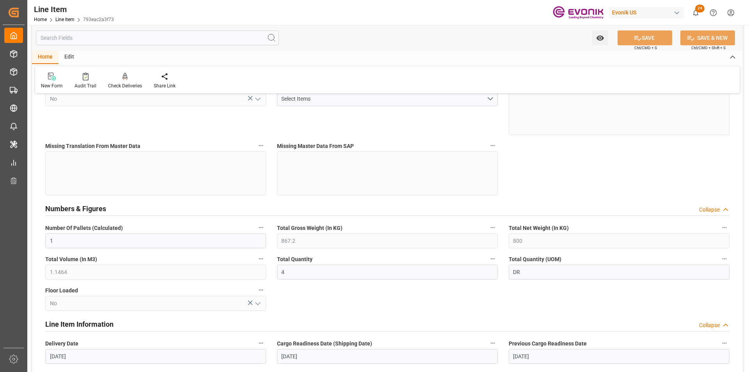
scroll to position [390, 0]
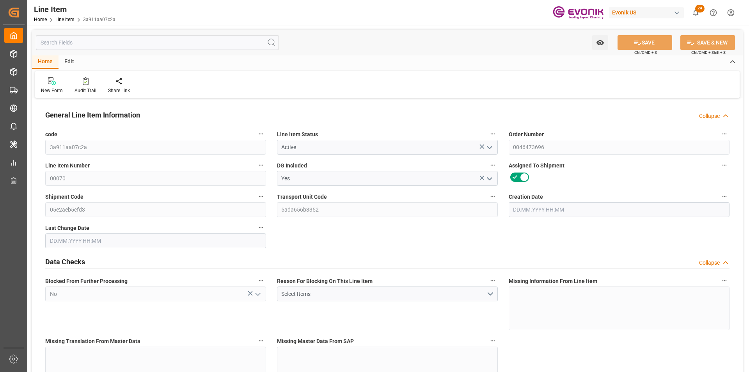
type input "1"
type input "867.2"
type input "800"
type input "1.1464"
type input "4"
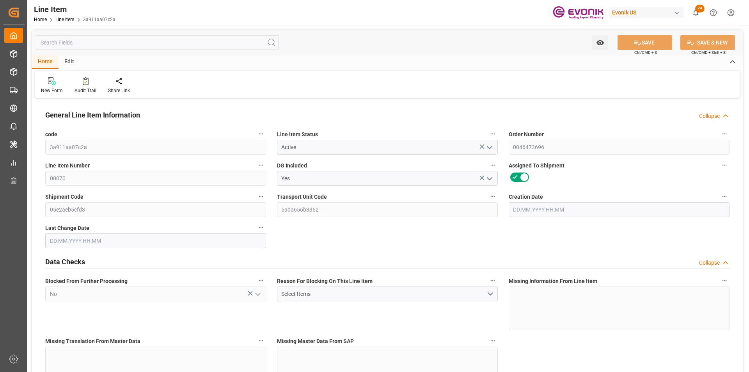
type input "4600"
type input "4"
type input "800"
type input "867.2"
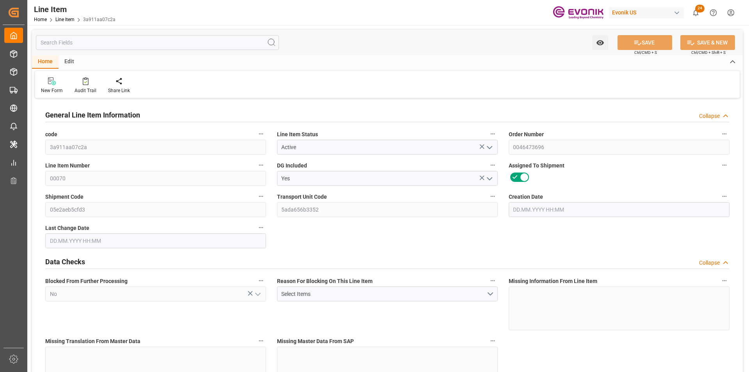
type input "887.2"
type input "800"
type input "1.1464"
type input "1146.4"
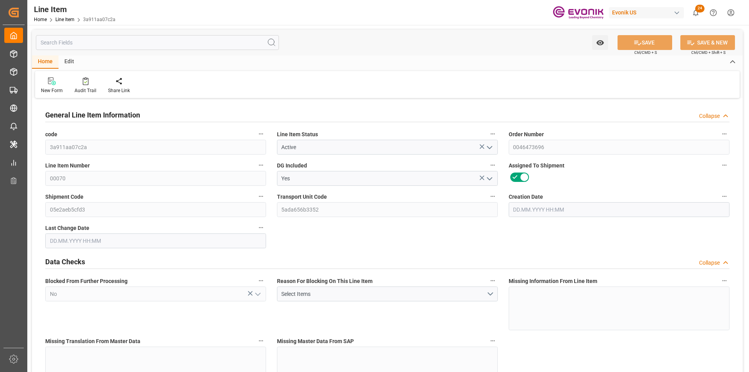
type input "0"
type input "[DATE] 14:17"
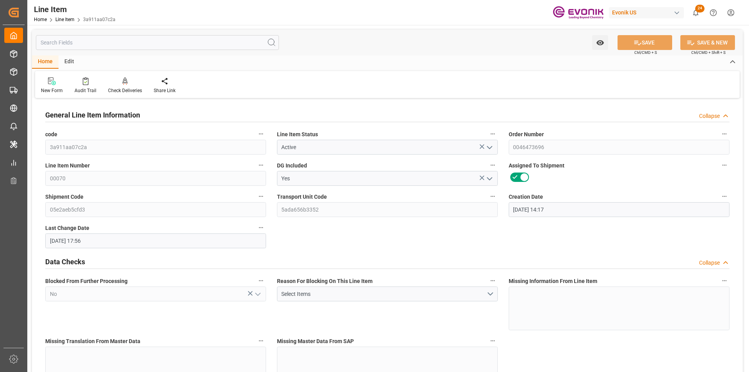
type input "[DATE] 17:56"
type input "[DATE]"
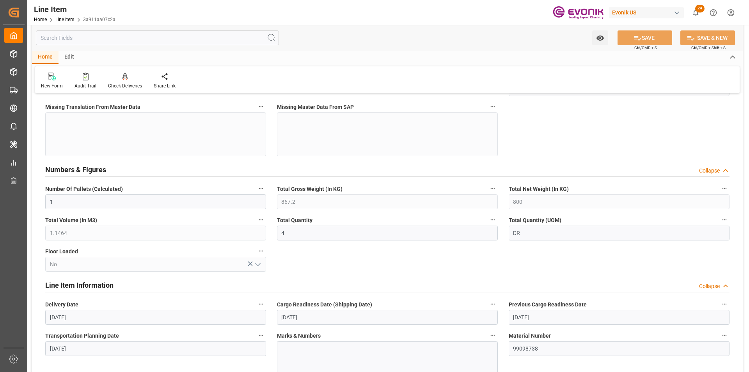
scroll to position [351, 0]
